Goal: Transaction & Acquisition: Purchase product/service

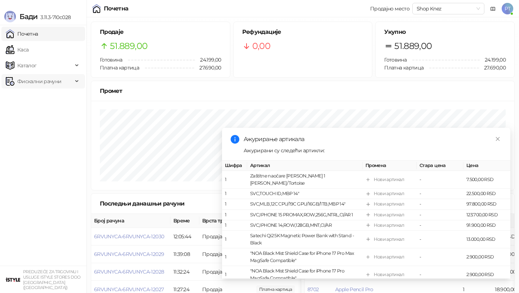
click at [40, 81] on span "Фискални рачуни" at bounding box center [39, 81] width 44 height 14
click at [40, 98] on link "Издати рачуни" at bounding box center [33, 97] width 48 height 14
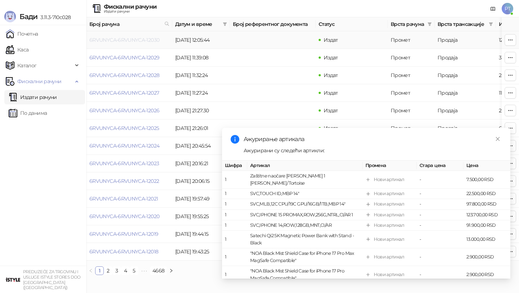
click at [147, 39] on link "6RVUNYCA-6RVUNYCA-12030" at bounding box center [124, 40] width 70 height 6
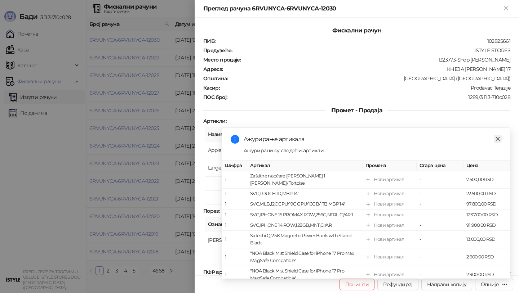
click at [497, 140] on icon "close" at bounding box center [497, 139] width 5 height 5
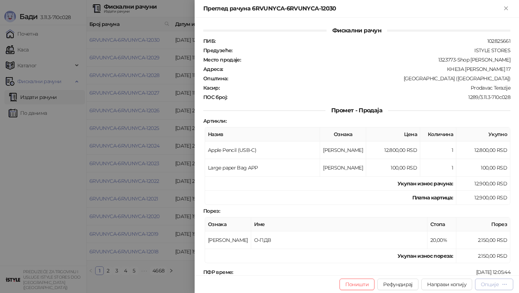
click at [500, 286] on div "Опције" at bounding box center [494, 284] width 27 height 7
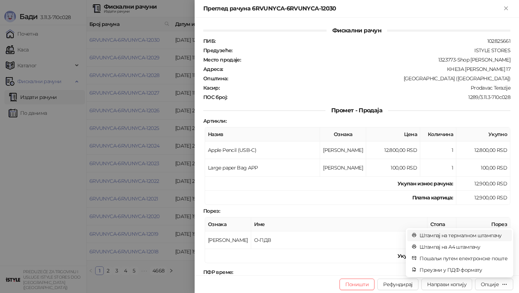
click at [468, 235] on span "Штампај на термалном штампачу" at bounding box center [463, 236] width 88 height 8
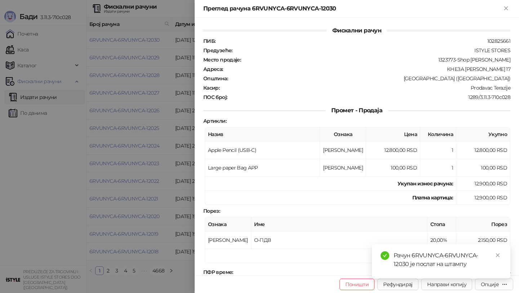
click at [66, 172] on div at bounding box center [259, 146] width 519 height 293
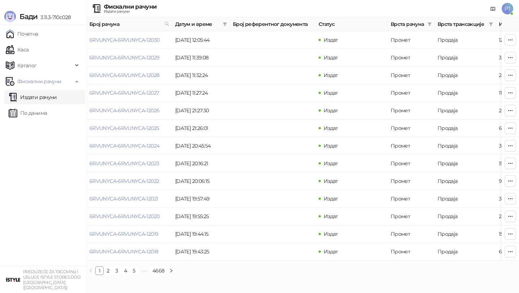
drag, startPoint x: 26, startPoint y: 48, endPoint x: 80, endPoint y: 185, distance: 147.2
click at [26, 49] on link "Каса" at bounding box center [17, 50] width 23 height 14
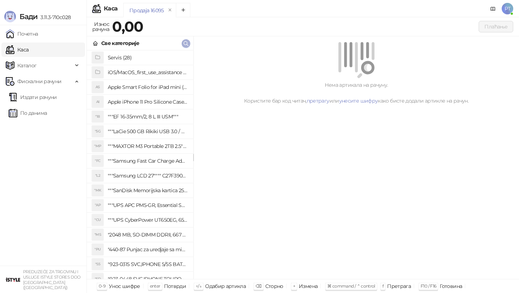
click at [188, 42] on icon "button" at bounding box center [186, 44] width 6 height 6
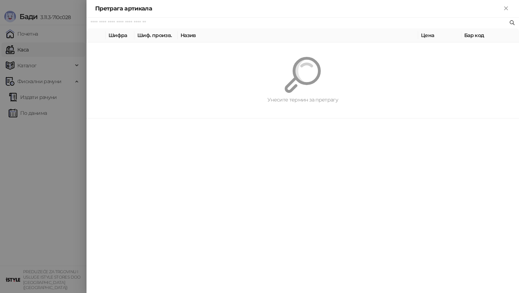
paste input "********"
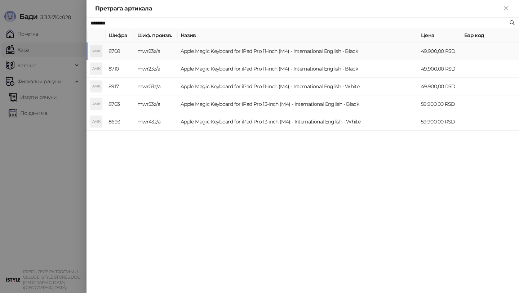
type input "********"
click at [159, 53] on td "mwr23z/a" at bounding box center [155, 52] width 43 height 18
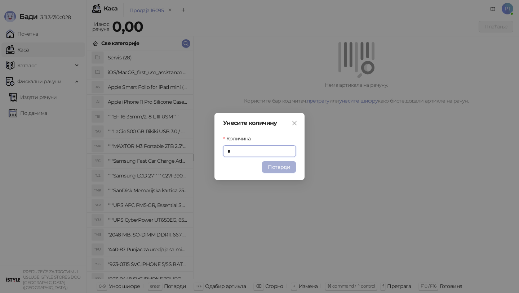
click at [278, 167] on button "Потврди" at bounding box center [279, 167] width 34 height 12
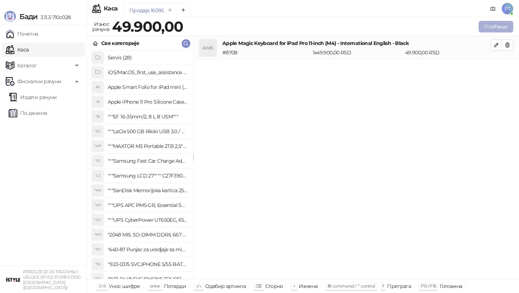
click at [493, 27] on button "Плаћање" at bounding box center [496, 27] width 35 height 12
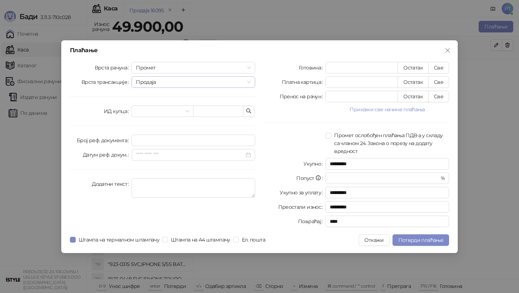
click at [171, 80] on span "Продаја" at bounding box center [193, 82] width 115 height 11
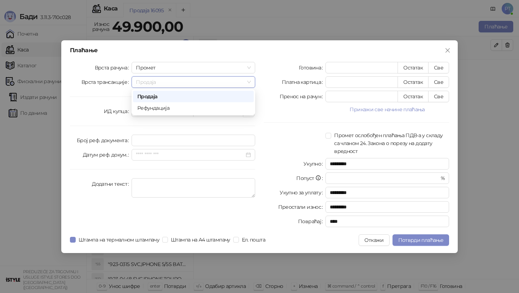
click at [171, 80] on span "Продаја" at bounding box center [193, 82] width 115 height 11
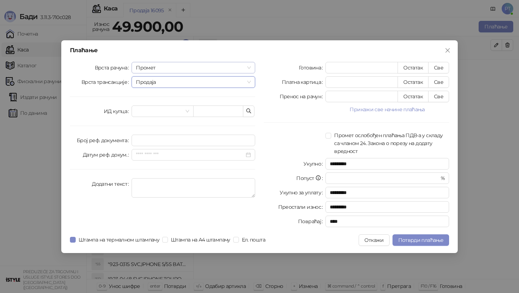
click at [176, 65] on span "Промет" at bounding box center [193, 67] width 115 height 11
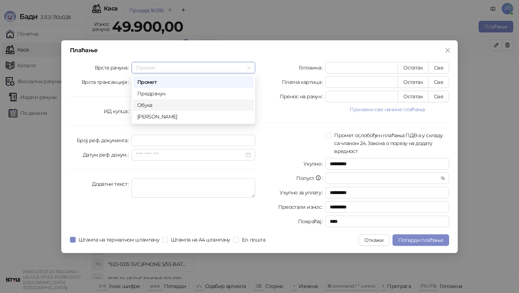
click at [158, 104] on div "Обука" at bounding box center [193, 105] width 112 height 8
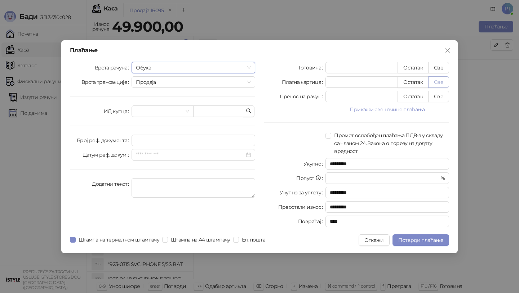
click at [438, 83] on button "Све" at bounding box center [438, 82] width 21 height 12
type input "*****"
type input "****"
click at [423, 239] on span "Потврди плаћање" at bounding box center [420, 240] width 45 height 6
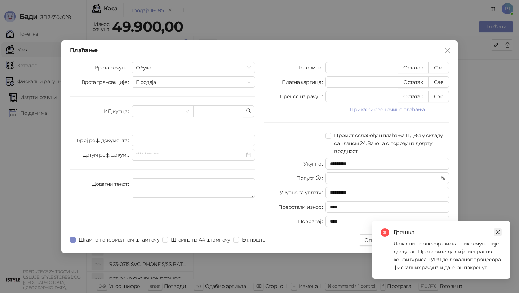
click at [498, 232] on icon "close" at bounding box center [497, 232] width 5 height 5
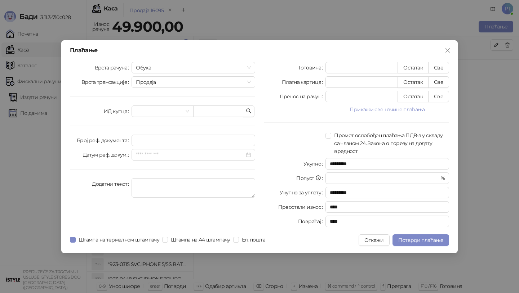
click at [261, 30] on div "Плаћање Врста рачуна Обука Врста трансакције Продаја ИД купца Број реф. докумен…" at bounding box center [259, 146] width 519 height 293
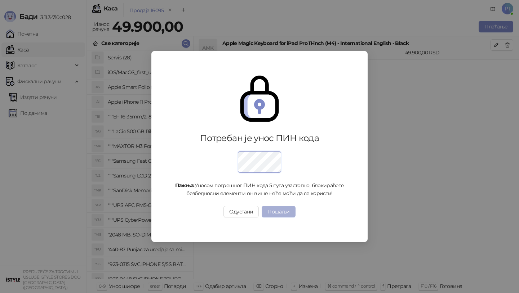
click at [281, 211] on button "Пошаљи" at bounding box center [279, 212] width 34 height 12
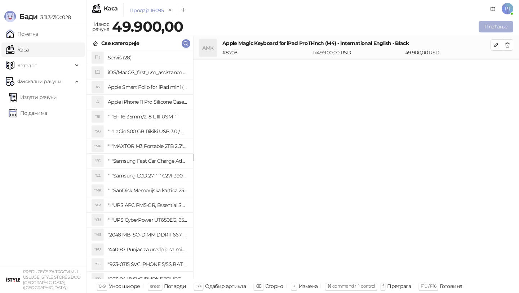
click at [492, 26] on button "Плаћање" at bounding box center [496, 27] width 35 height 12
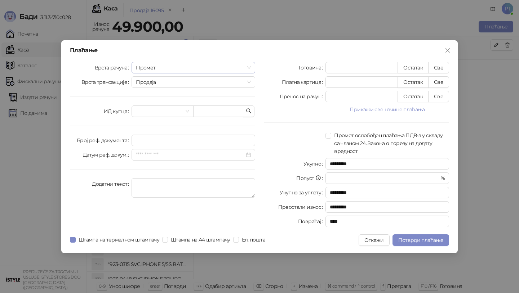
click at [244, 67] on span "Промет" at bounding box center [193, 67] width 115 height 11
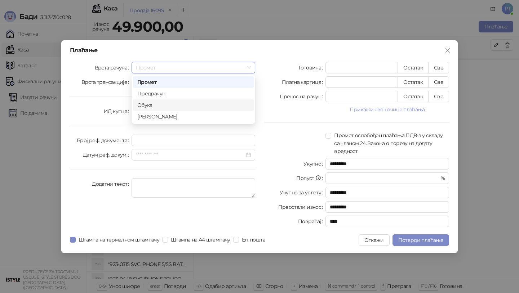
click at [165, 104] on div "Обука" at bounding box center [193, 105] width 112 height 8
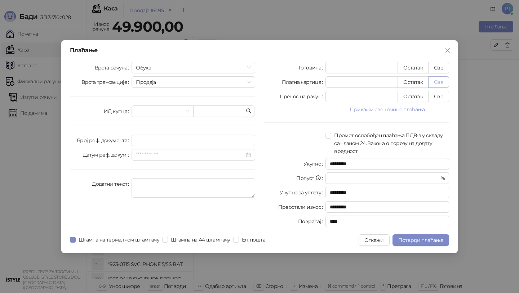
click at [437, 82] on button "Све" at bounding box center [438, 82] width 21 height 12
type input "*****"
type input "****"
click at [431, 239] on span "Потврди плаћање" at bounding box center [420, 240] width 45 height 6
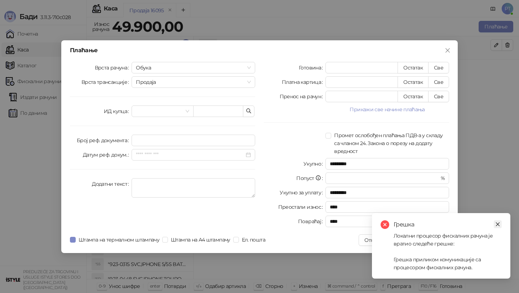
click at [497, 225] on icon "close" at bounding box center [498, 225] width 4 height 4
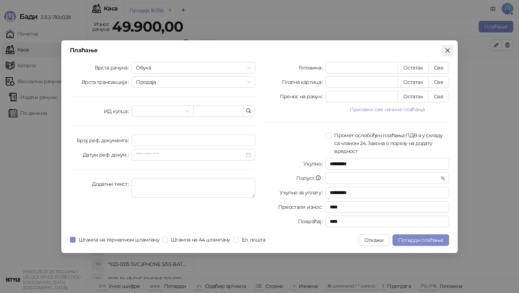
click at [448, 50] on icon "close" at bounding box center [448, 51] width 6 height 6
